Goal: Check status: Check status

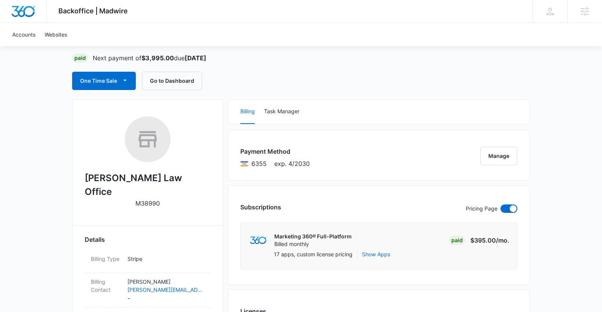
scroll to position [38, 0]
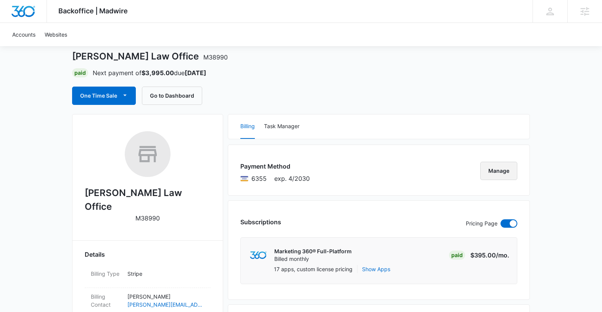
click at [493, 170] on button "Manage" at bounding box center [498, 171] width 37 height 18
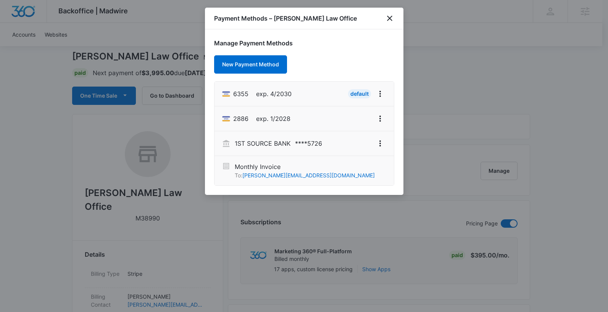
click at [432, 108] on div at bounding box center [304, 156] width 608 height 312
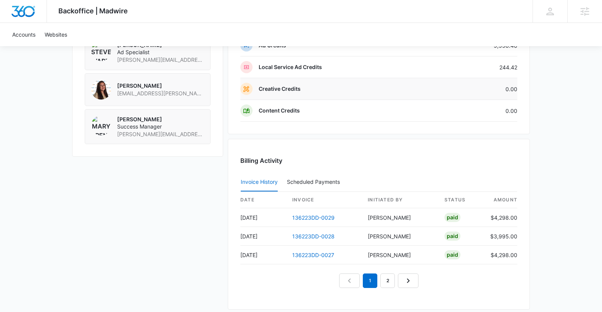
scroll to position [713, 0]
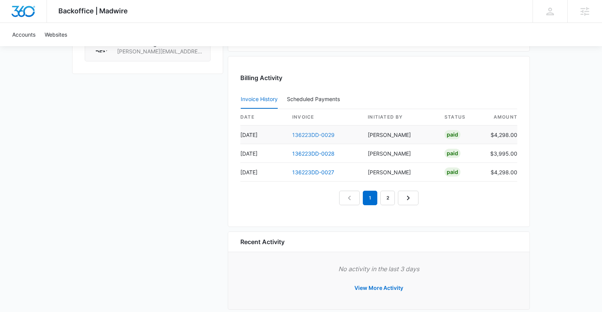
click at [312, 132] on link "136223DD-0029" at bounding box center [313, 135] width 42 height 6
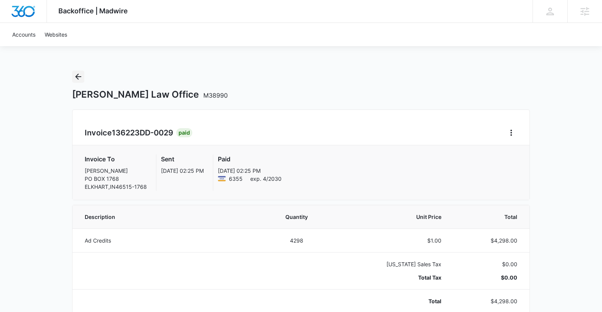
click at [82, 79] on icon "Back" at bounding box center [78, 76] width 9 height 9
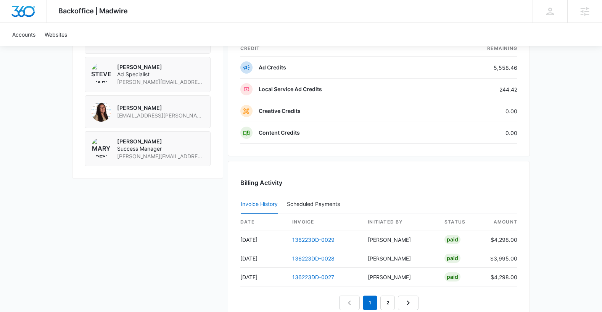
scroll to position [699, 0]
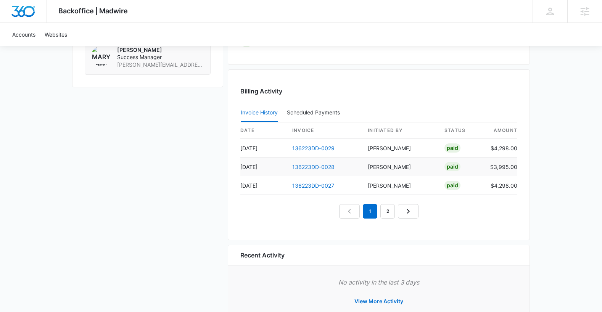
click at [308, 164] on link "136223DD-0028" at bounding box center [313, 167] width 42 height 6
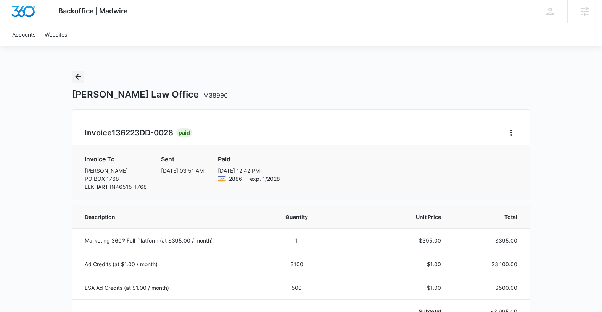
click at [77, 80] on icon "Back" at bounding box center [78, 76] width 9 height 9
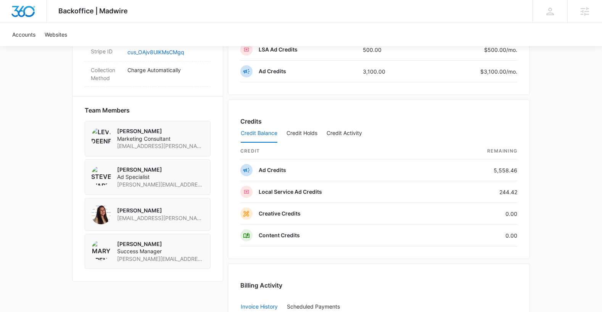
scroll to position [516, 0]
